Goal: Task Accomplishment & Management: Manage account settings

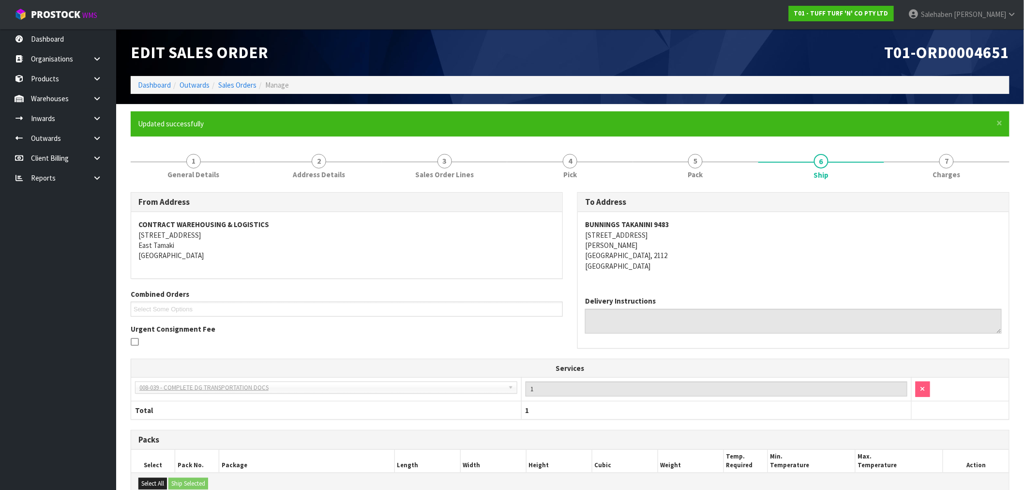
drag, startPoint x: 0, startPoint y: 0, endPoint x: 181, endPoint y: 465, distance: 499.5
click at [155, 79] on ol "Dashboard Outwards Sales Orders Manage" at bounding box center [570, 85] width 879 height 18
click at [150, 89] on li "Dashboard" at bounding box center [154, 85] width 33 height 10
click at [151, 84] on link "Dashboard" at bounding box center [154, 84] width 33 height 9
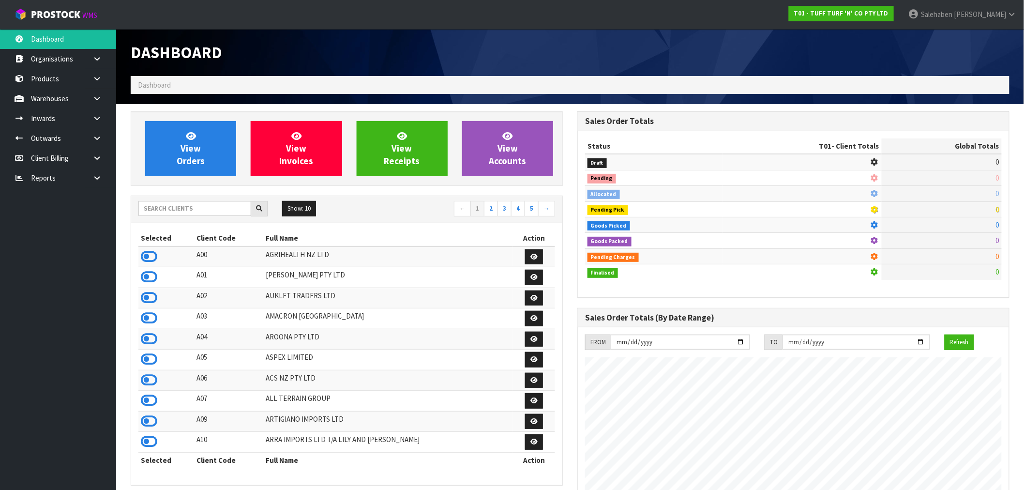
scroll to position [733, 447]
click at [217, 210] on input "text" at bounding box center [194, 208] width 113 height 15
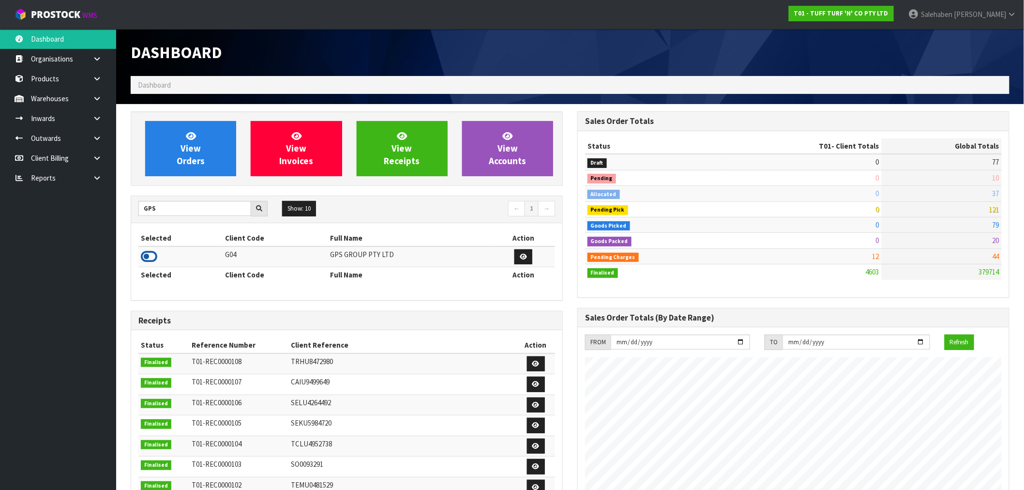
click at [147, 261] on icon at bounding box center [149, 256] width 16 height 15
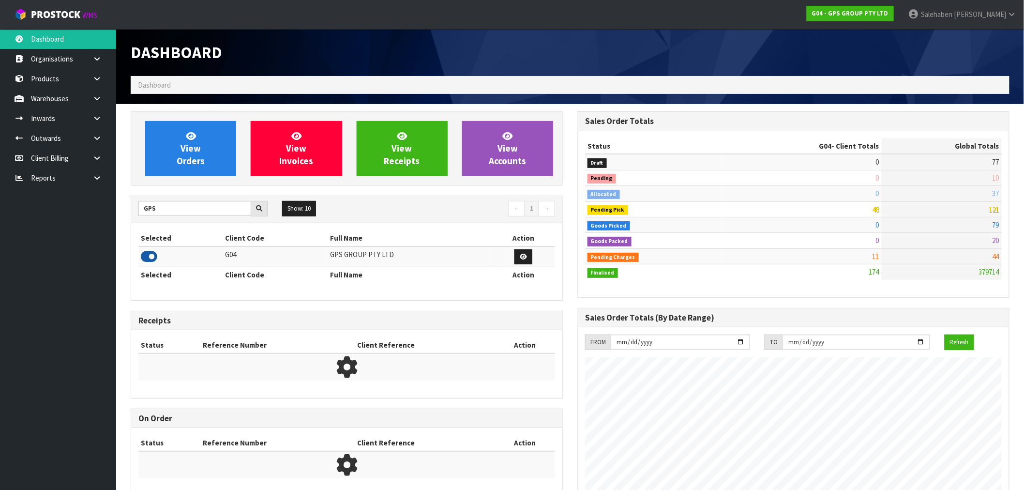
scroll to position [608, 447]
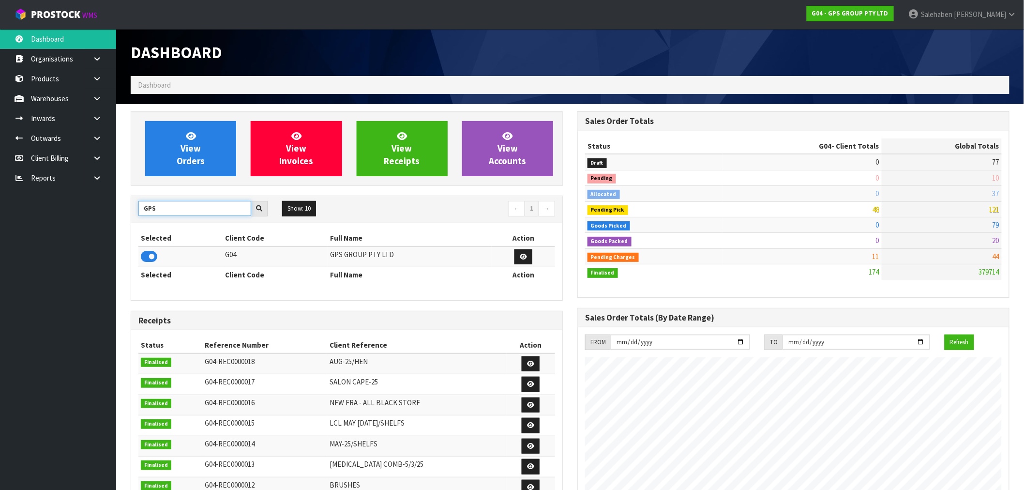
drag, startPoint x: 146, startPoint y: 209, endPoint x: 60, endPoint y: 234, distance: 89.1
click at [60, 234] on body "Toggle navigation ProStock WMS G04 - GPS GROUP PTY LTD Salehaben Patel Logout D…" at bounding box center [512, 245] width 1024 height 490
click at [152, 253] on icon at bounding box center [149, 256] width 16 height 15
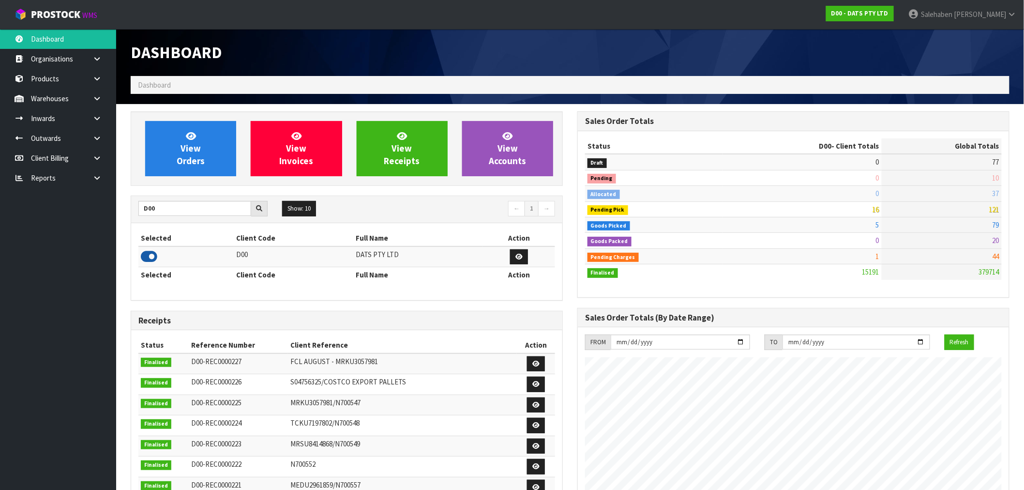
scroll to position [733, 447]
drag, startPoint x: 140, startPoint y: 212, endPoint x: 129, endPoint y: 216, distance: 11.8
click at [129, 216] on div "View Orders View Invoices View Receipts View Accounts D00 Show: 10 5 10 25 50 ←…" at bounding box center [346, 392] width 447 height 562
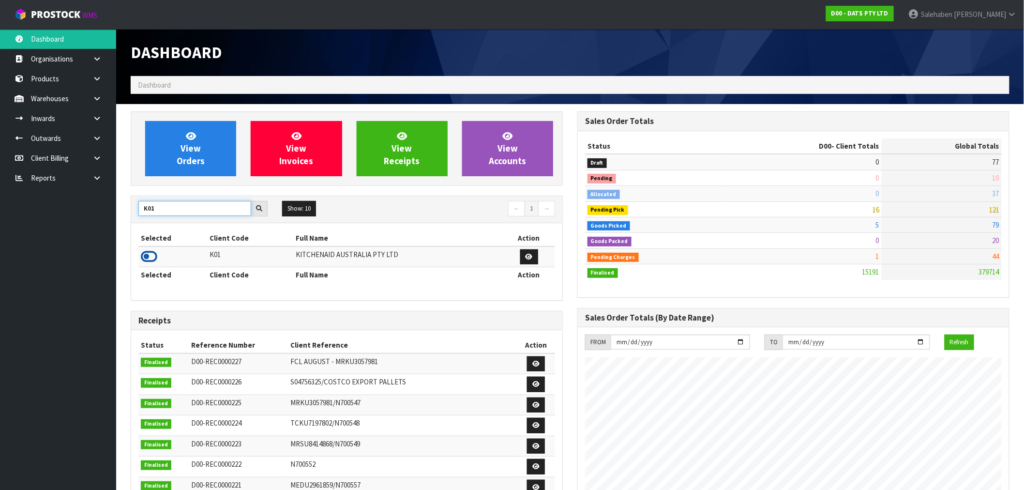
type input "K01"
click at [145, 254] on icon at bounding box center [149, 256] width 16 height 15
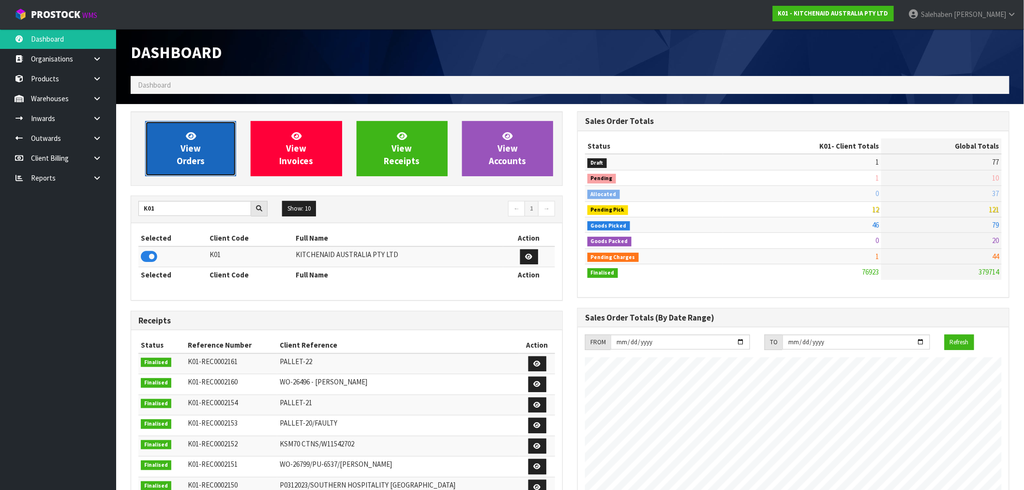
click at [210, 157] on link "View Orders" at bounding box center [190, 148] width 91 height 55
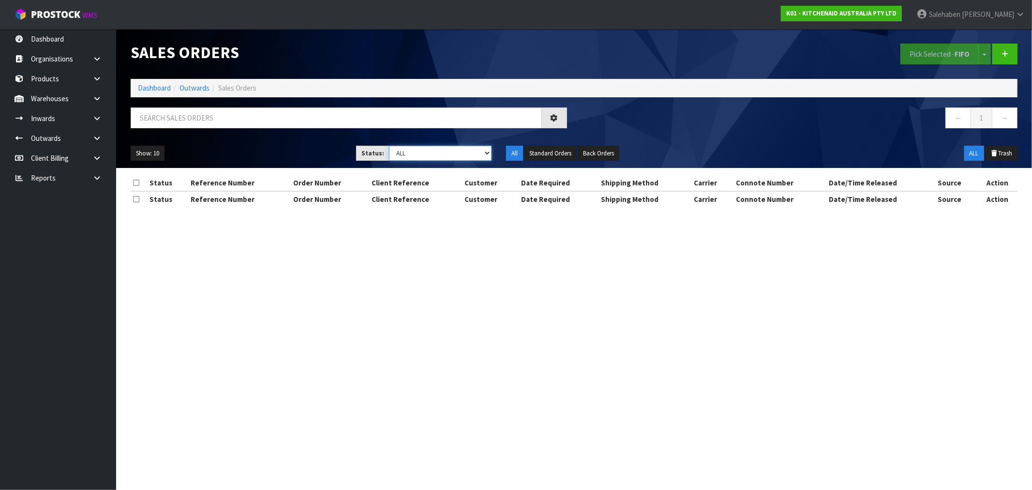
click at [409, 154] on select "Draft Pending Allocated Pending Pick Goods Picked Goods Packed Pending Charges …" at bounding box center [440, 153] width 103 height 15
select select "string:3"
click at [389, 146] on select "Draft Pending Allocated Pending Pick Goods Picked Goods Packed Pending Charges …" at bounding box center [440, 153] width 103 height 15
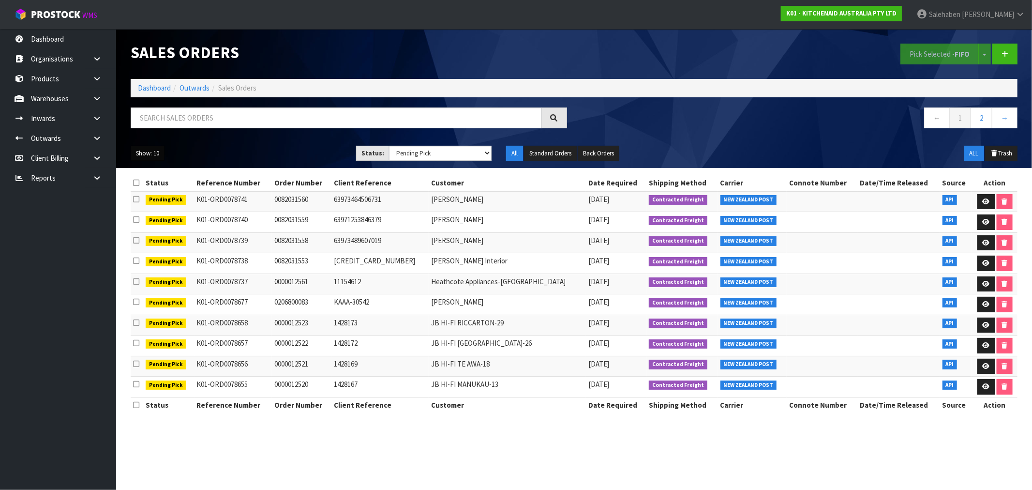
click at [154, 157] on button "Show: 10" at bounding box center [148, 153] width 34 height 15
click at [150, 214] on link "50" at bounding box center [169, 210] width 76 height 13
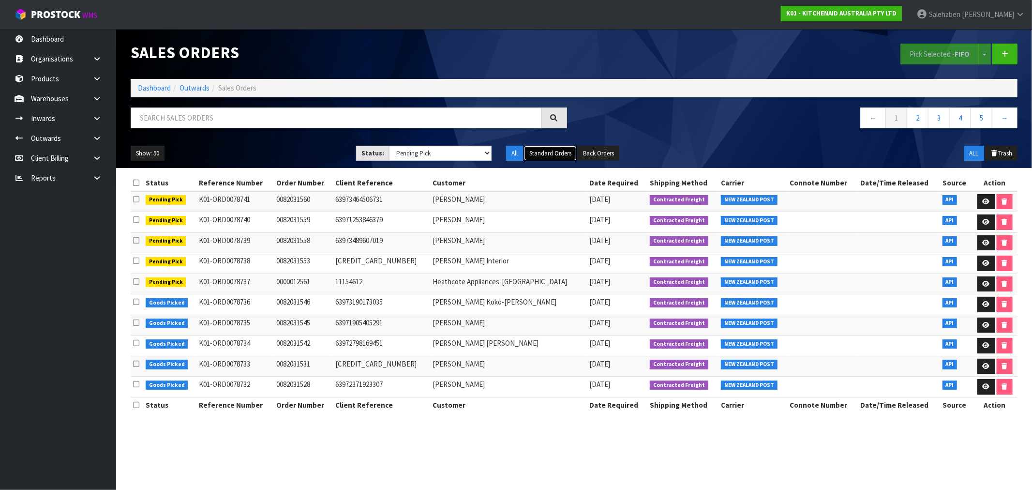
click at [548, 152] on button "Standard Orders" at bounding box center [550, 153] width 53 height 15
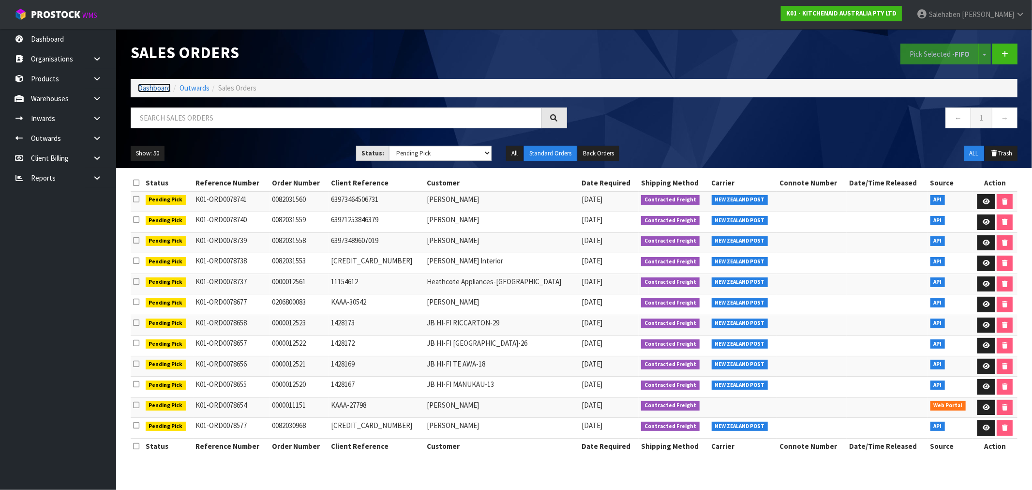
click at [155, 89] on link "Dashboard" at bounding box center [154, 87] width 33 height 9
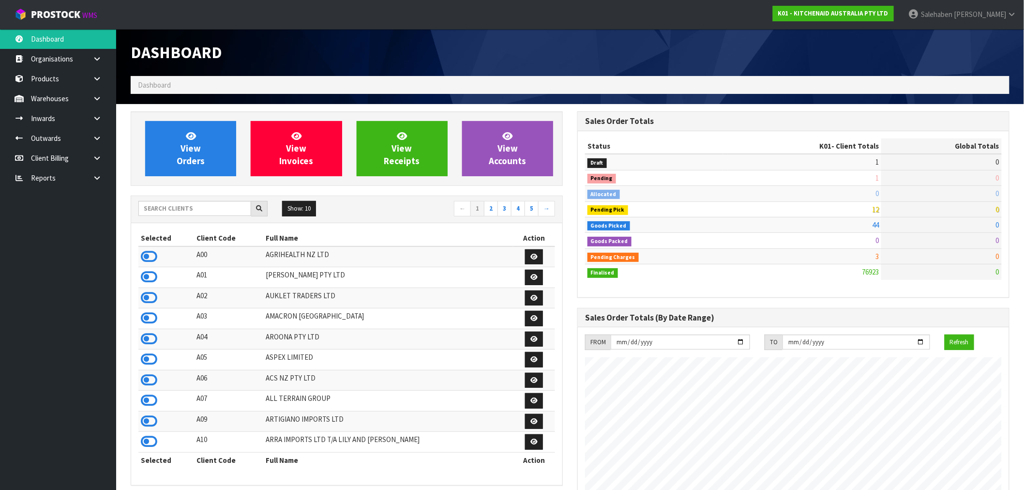
scroll to position [733, 447]
drag, startPoint x: 225, startPoint y: 204, endPoint x: 223, endPoint y: 210, distance: 7.2
click at [223, 210] on input "text" at bounding box center [194, 208] width 113 height 15
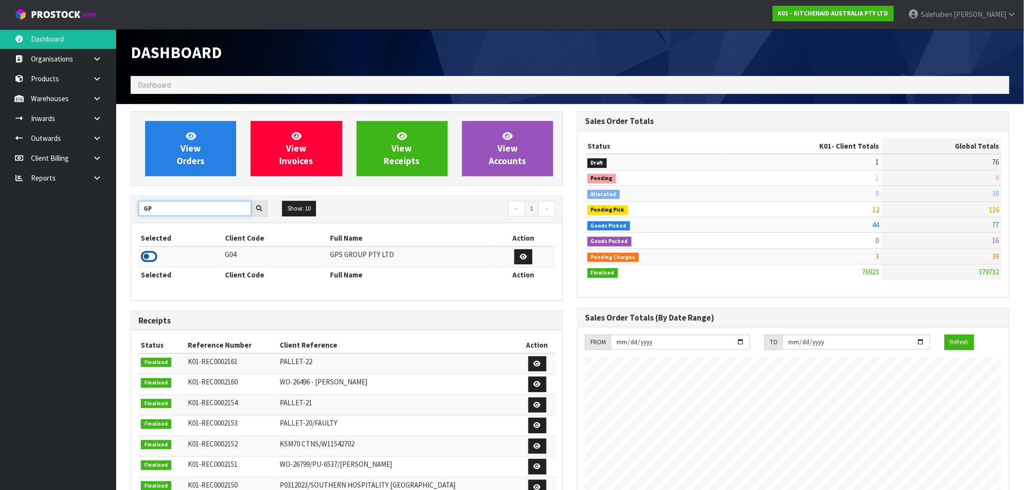
type input "GP"
click at [150, 256] on icon at bounding box center [149, 256] width 16 height 15
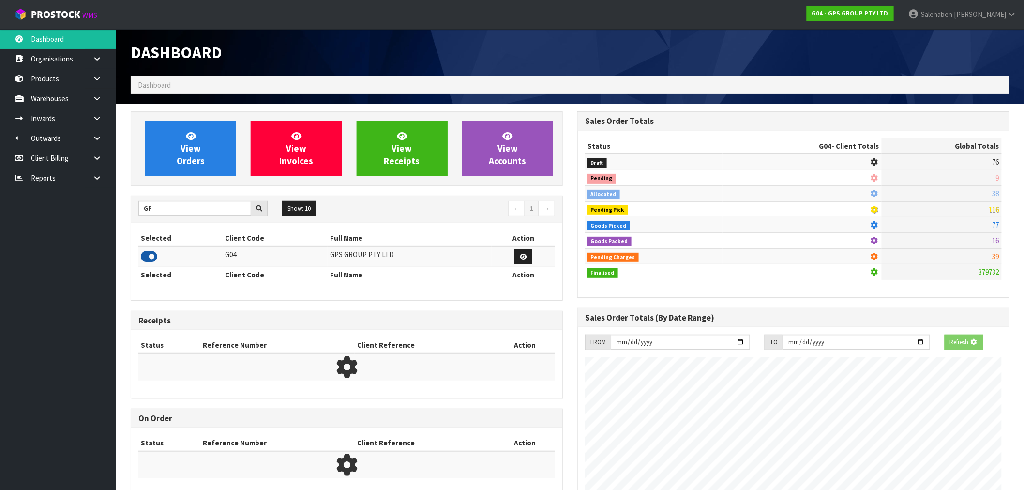
scroll to position [608, 447]
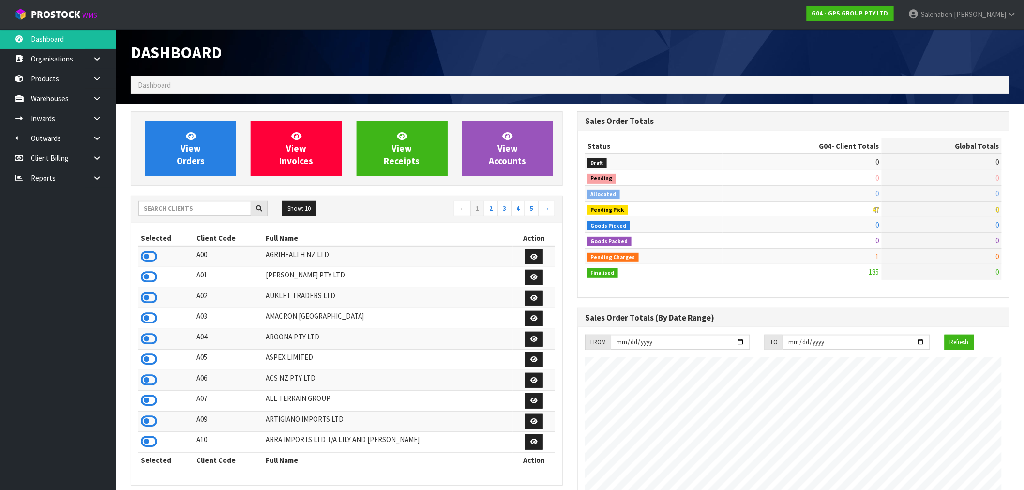
scroll to position [608, 447]
click at [194, 212] on input "text" at bounding box center [194, 208] width 113 height 15
